Goal: Navigation & Orientation: Go to known website

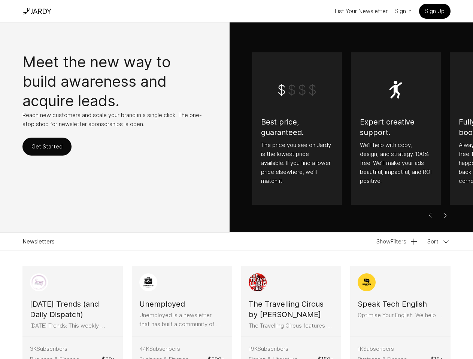
click at [236, 180] on div "Best price, guaranteed. The price you see on Jardy is the lowest price availabl…" at bounding box center [350, 128] width 243 height 213
click at [361, 11] on button "List Your Newsletter" at bounding box center [361, 11] width 53 height 12
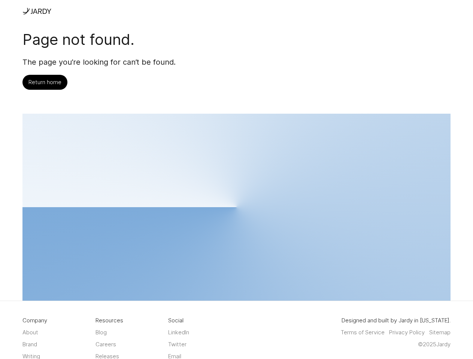
click at [444, 213] on div at bounding box center [236, 207] width 428 height 187
click at [397, 242] on div at bounding box center [236, 207] width 428 height 187
click at [439, 242] on div at bounding box center [236, 207] width 428 height 187
click at [61, 301] on div at bounding box center [236, 207] width 428 height 187
click at [149, 301] on div at bounding box center [236, 207] width 428 height 187
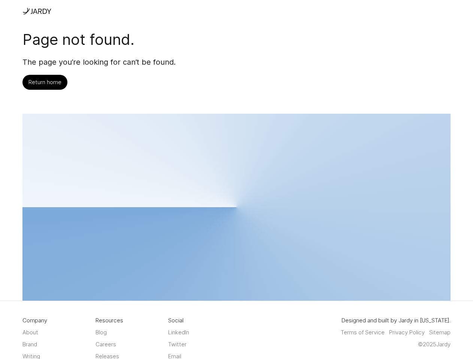
click at [236, 301] on div at bounding box center [236, 207] width 428 height 187
click at [323, 301] on div at bounding box center [236, 207] width 428 height 187
